Goal: Task Accomplishment & Management: Manage account settings

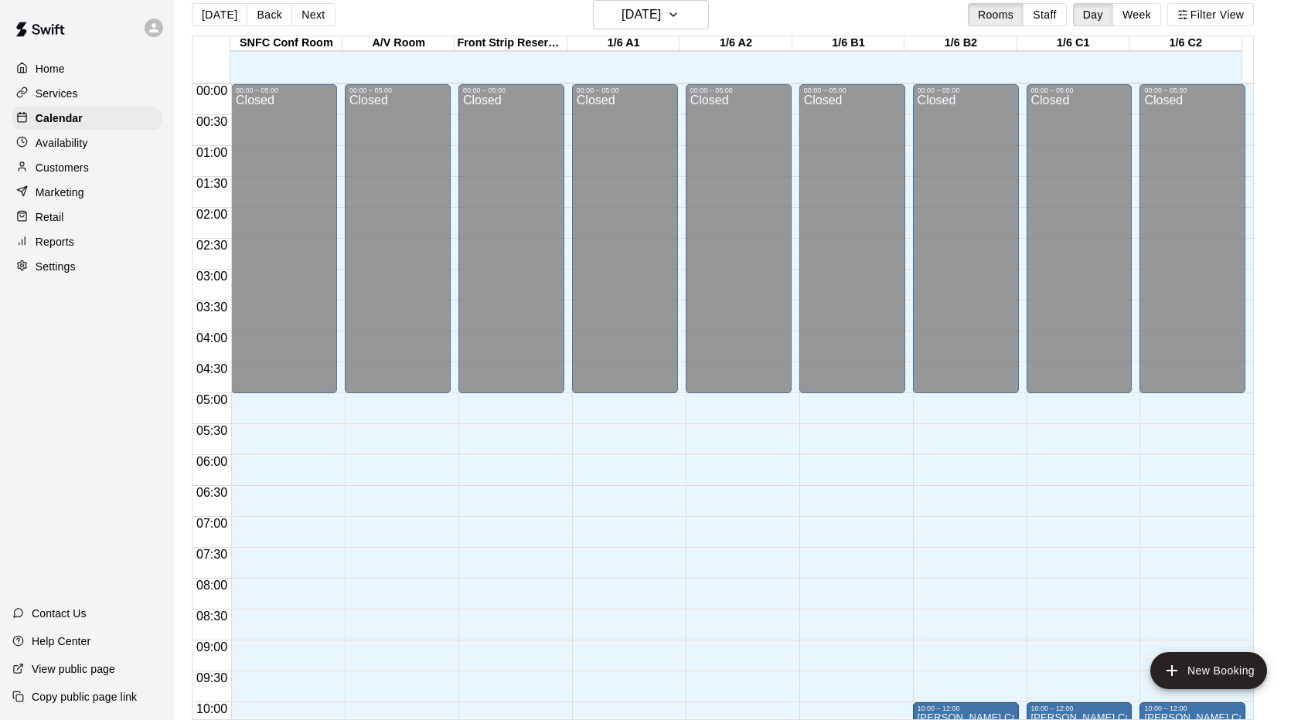
scroll to position [849, 0]
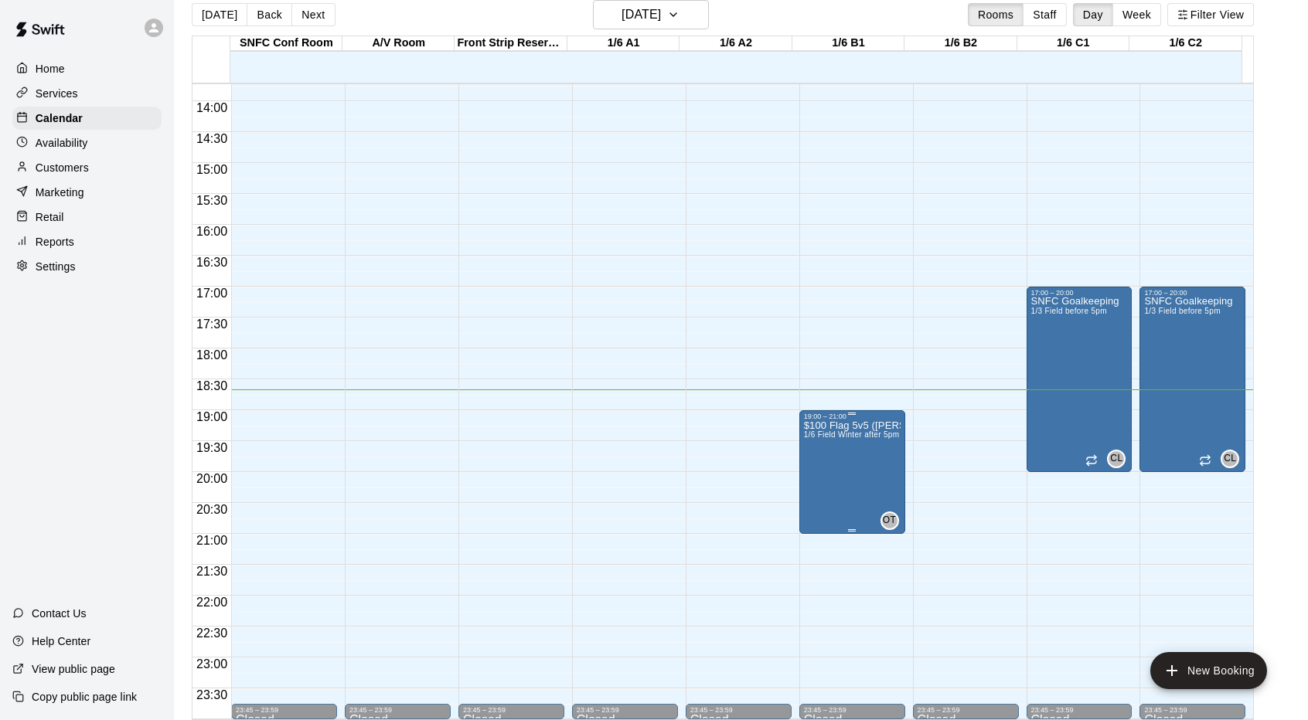
click at [852, 438] on span "1/6 Field Winter after 5pm or weekends SNFC or [GEOGRAPHIC_DATA]" at bounding box center [937, 434] width 266 height 9
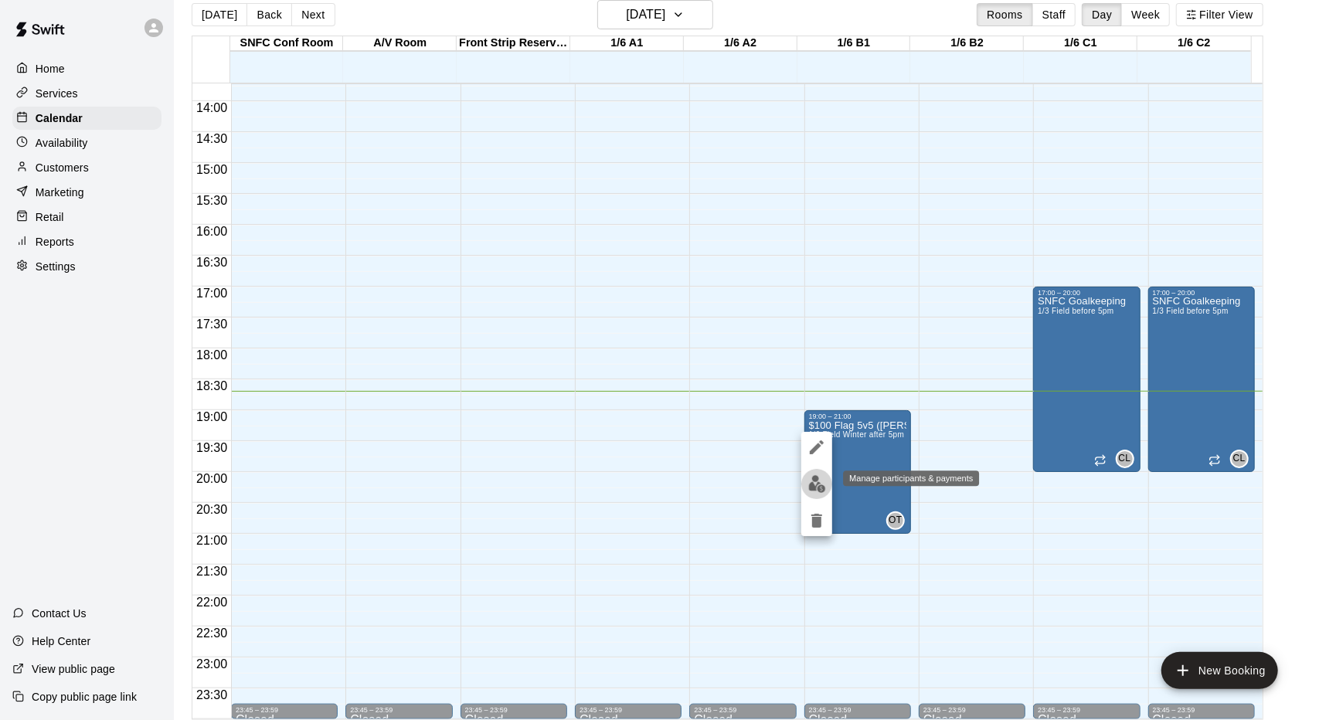
click at [819, 488] on img "edit" at bounding box center [817, 484] width 18 height 18
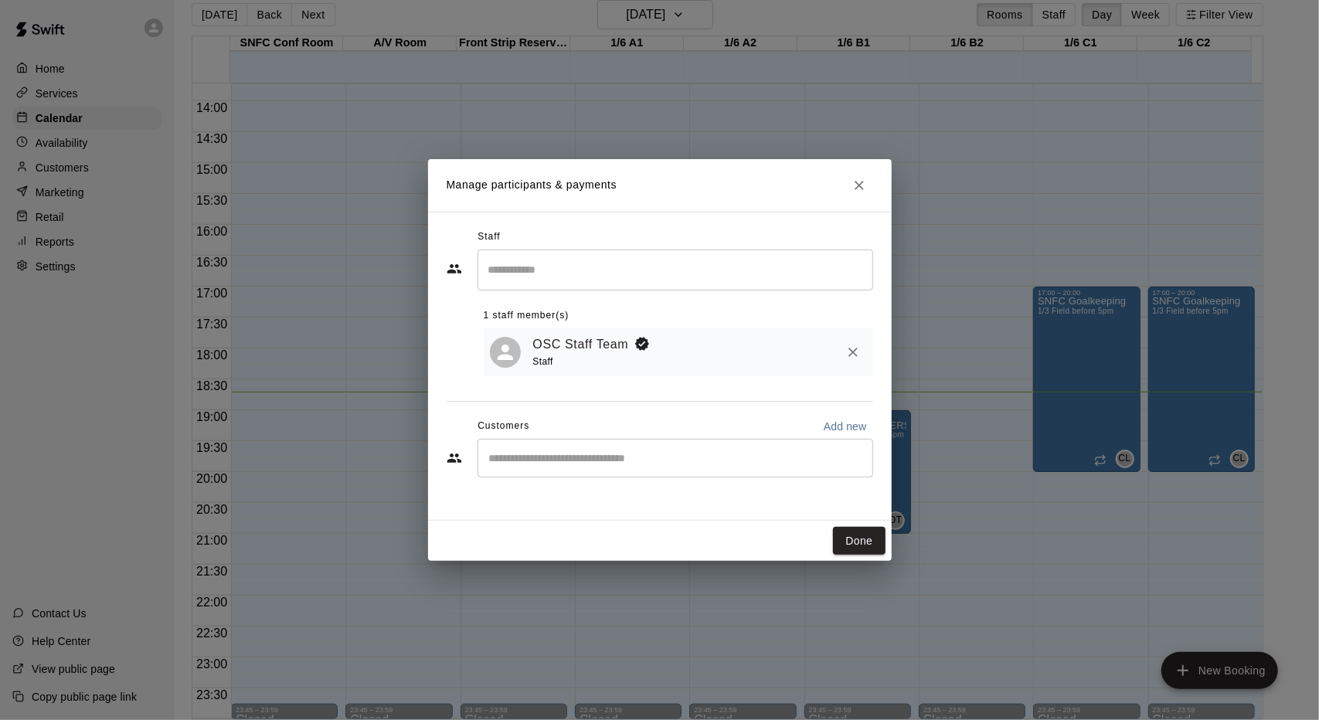
click at [655, 277] on input "Search staff" at bounding box center [676, 270] width 382 height 27
click at [756, 210] on h2 "Manage participants & payments" at bounding box center [660, 185] width 464 height 53
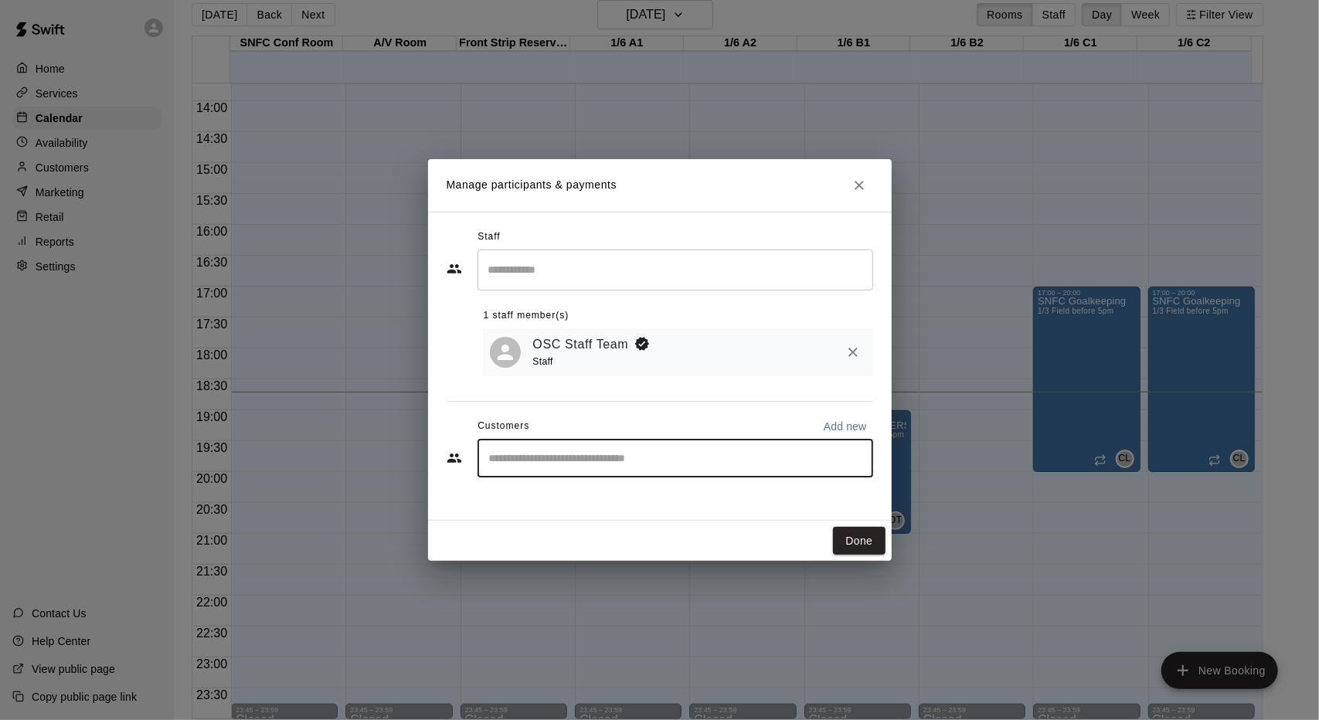
click at [636, 463] on input "Start typing to search customers..." at bounding box center [676, 458] width 382 height 15
type input "***"
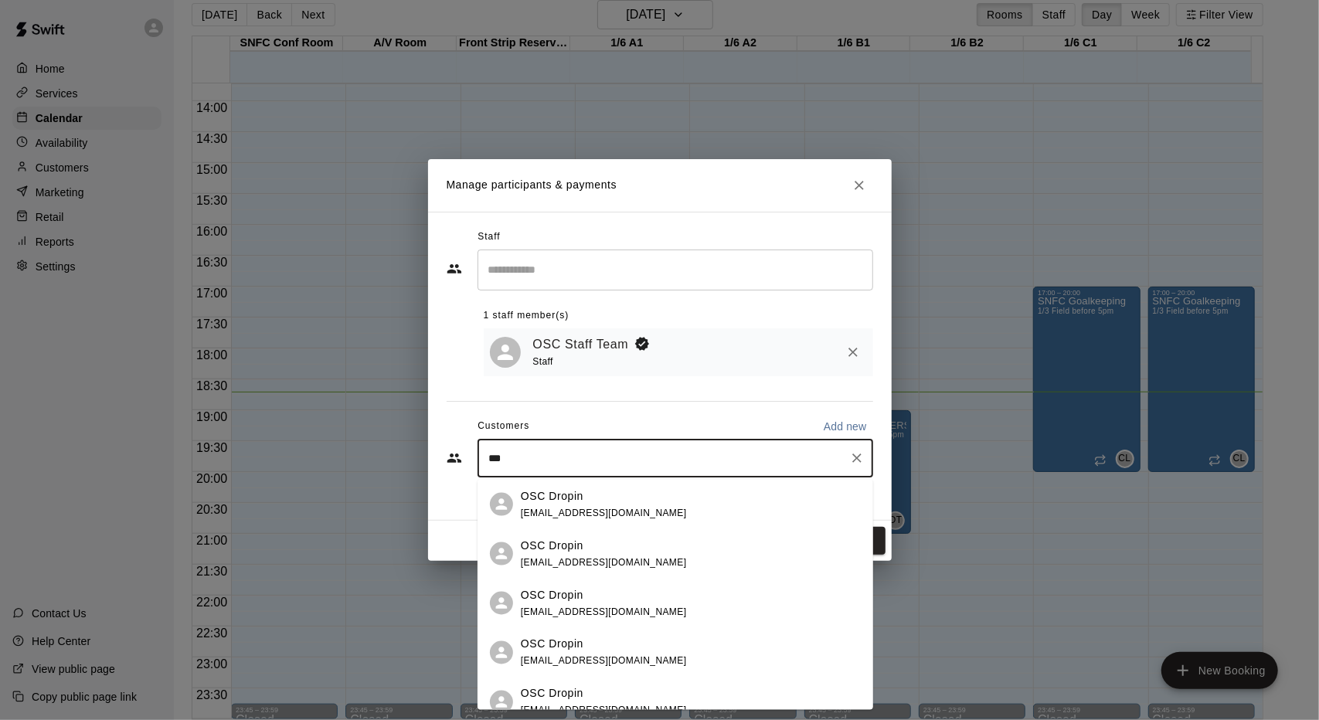
click at [600, 508] on span "[EMAIL_ADDRESS][DOMAIN_NAME]" at bounding box center [604, 512] width 166 height 11
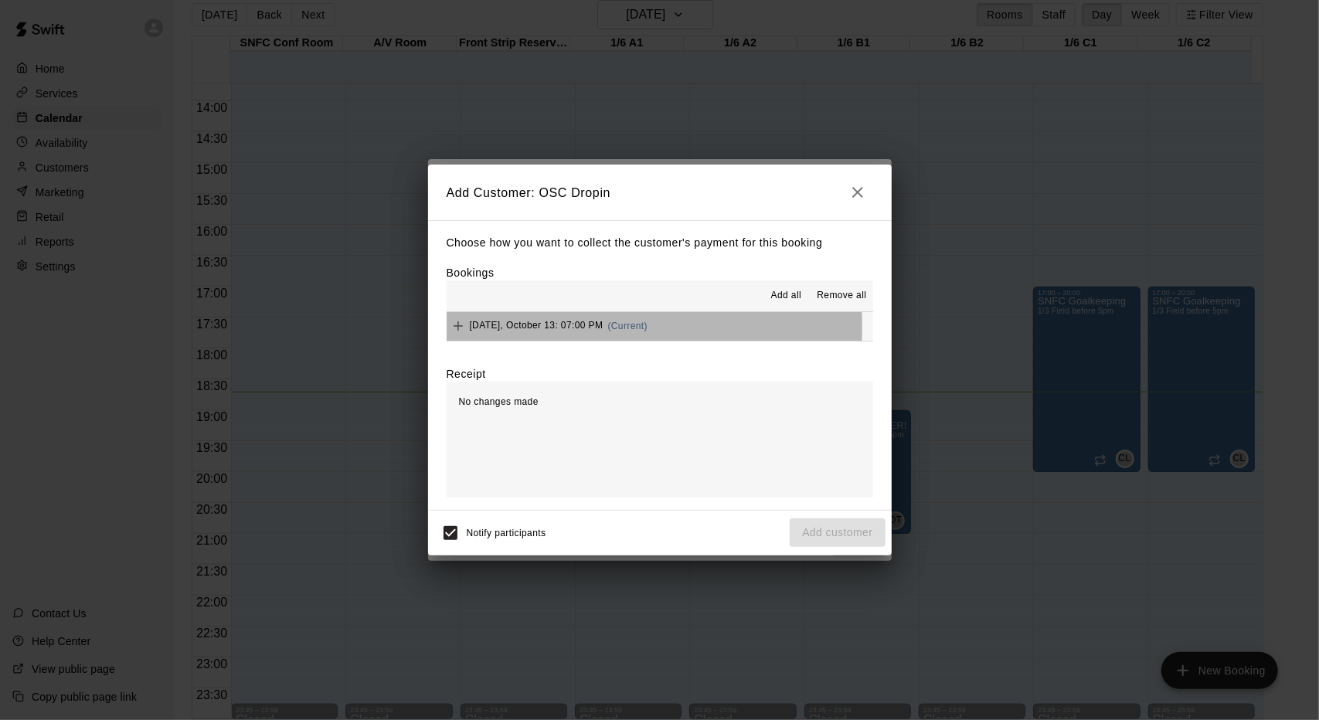
click at [473, 328] on span "[DATE], October 13: 07:00 PM" at bounding box center [537, 326] width 134 height 11
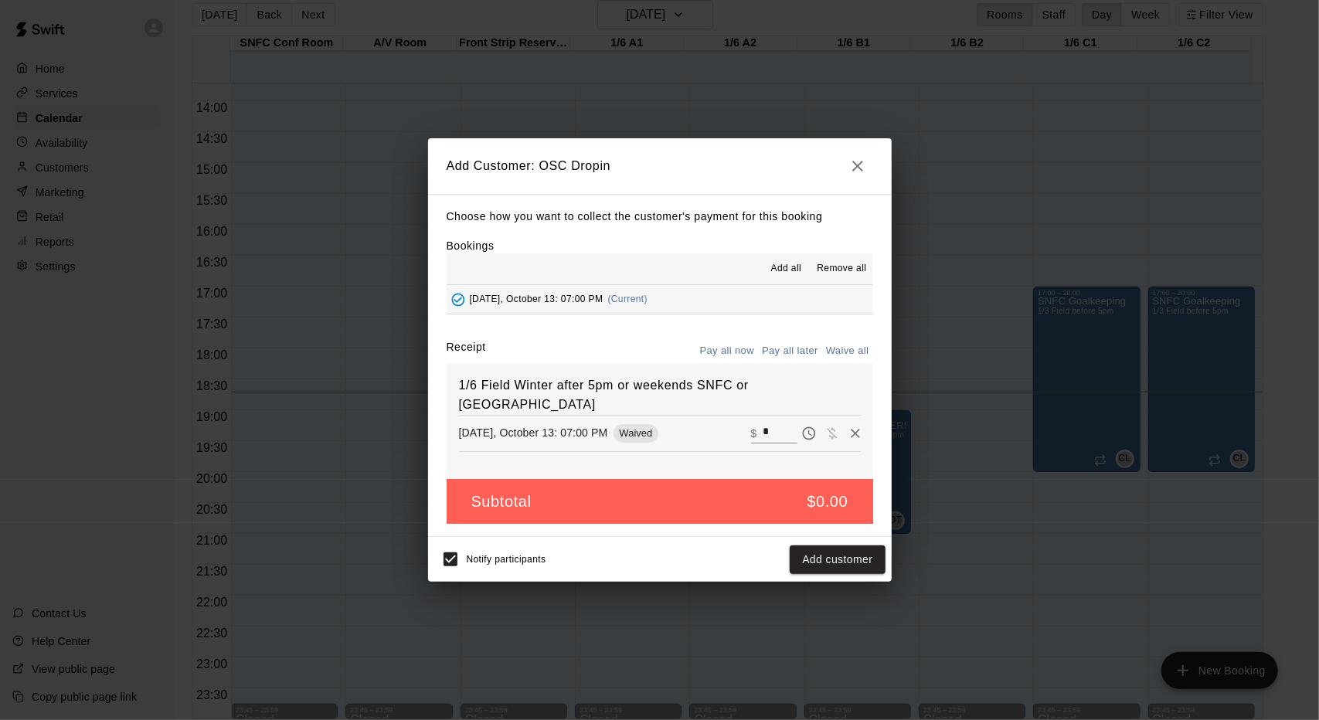
click at [769, 423] on input "*" at bounding box center [780, 433] width 34 height 20
type input "***"
click at [858, 556] on button "Checkout" at bounding box center [848, 560] width 73 height 29
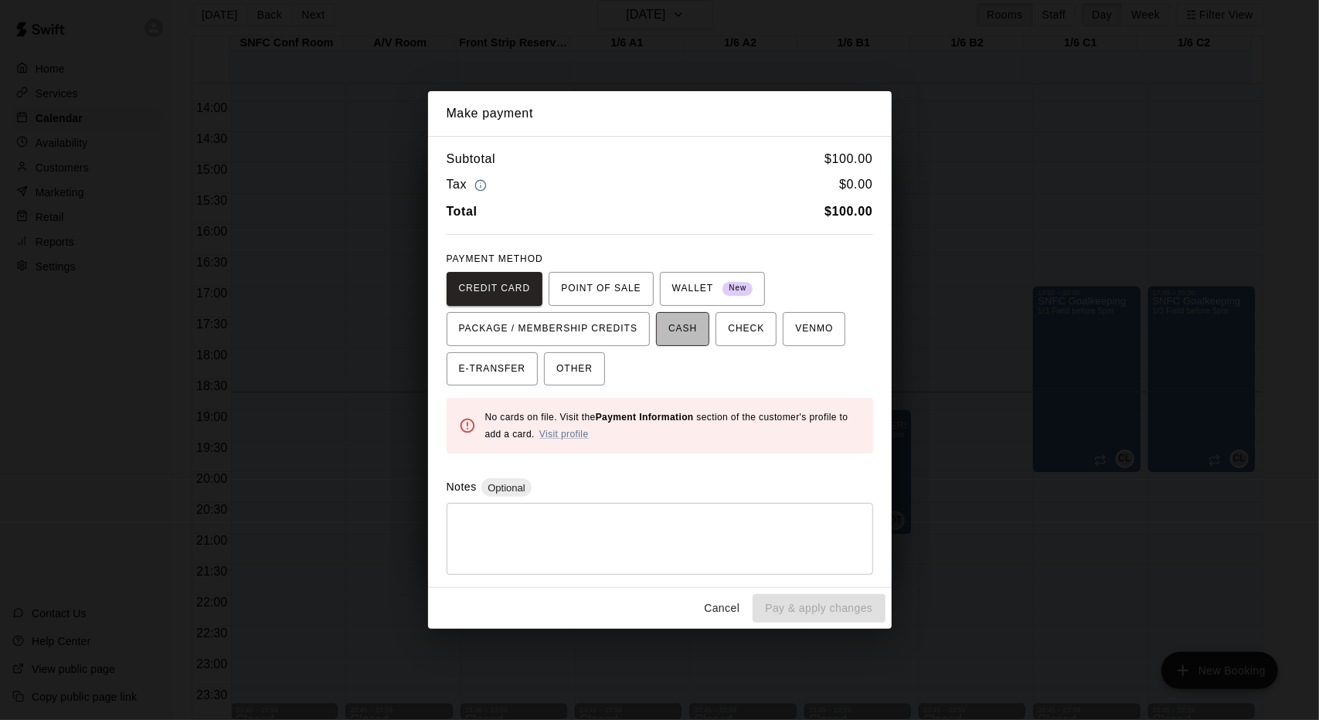
click at [683, 331] on span "CASH" at bounding box center [682, 329] width 29 height 25
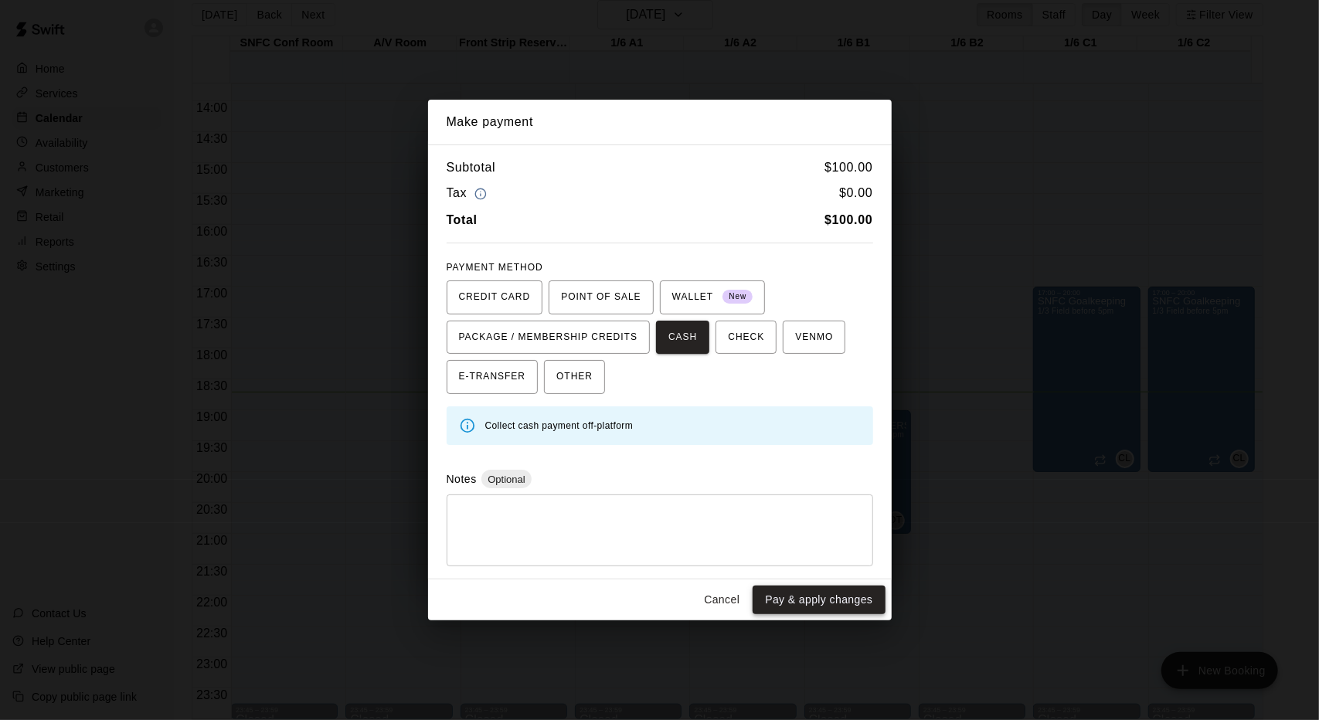
click at [803, 597] on button "Pay & apply changes" at bounding box center [819, 600] width 132 height 29
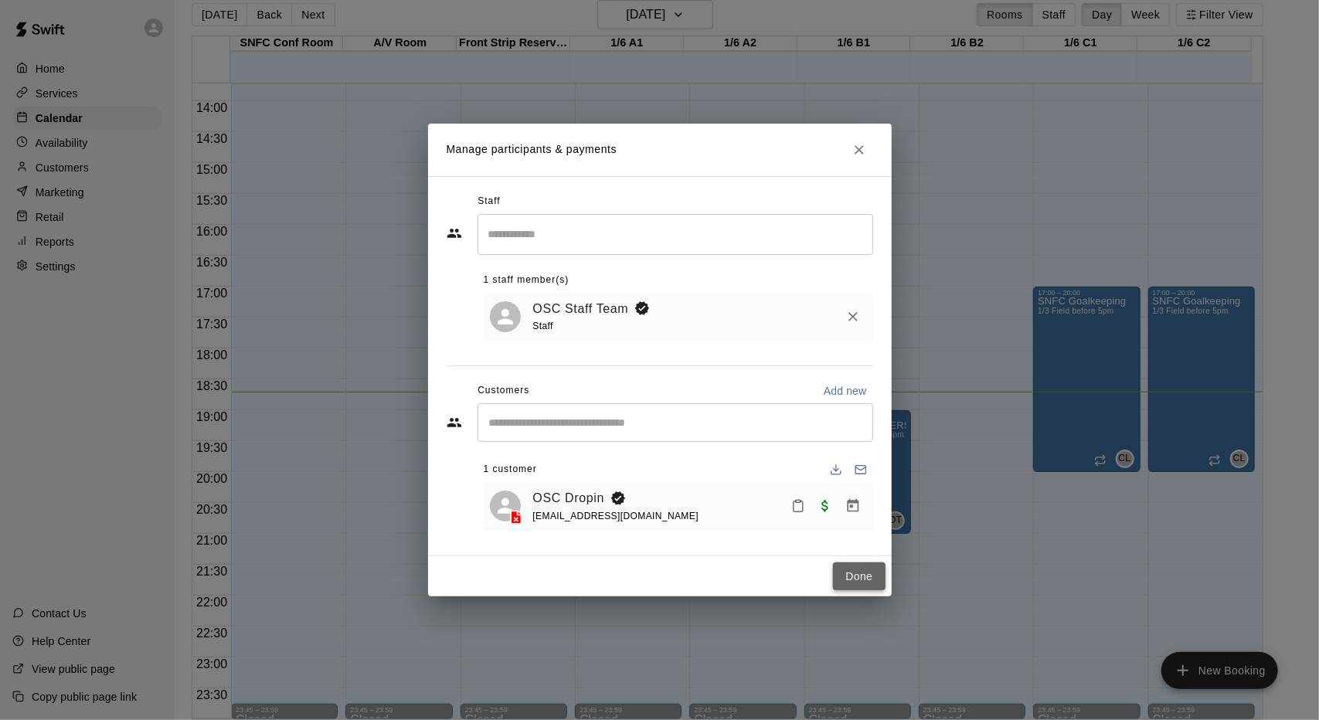
click at [869, 579] on button "Done" at bounding box center [859, 577] width 52 height 29
